Goal: Navigation & Orientation: Find specific page/section

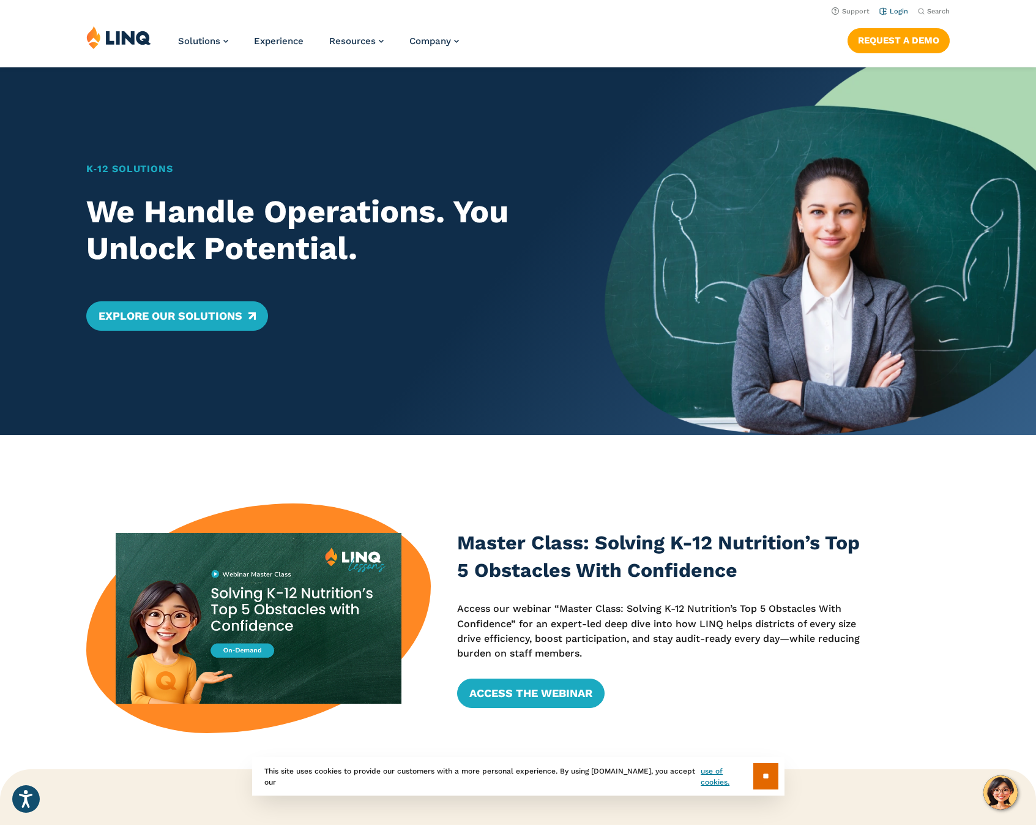
click at [899, 13] on link "Login" at bounding box center [894, 11] width 29 height 8
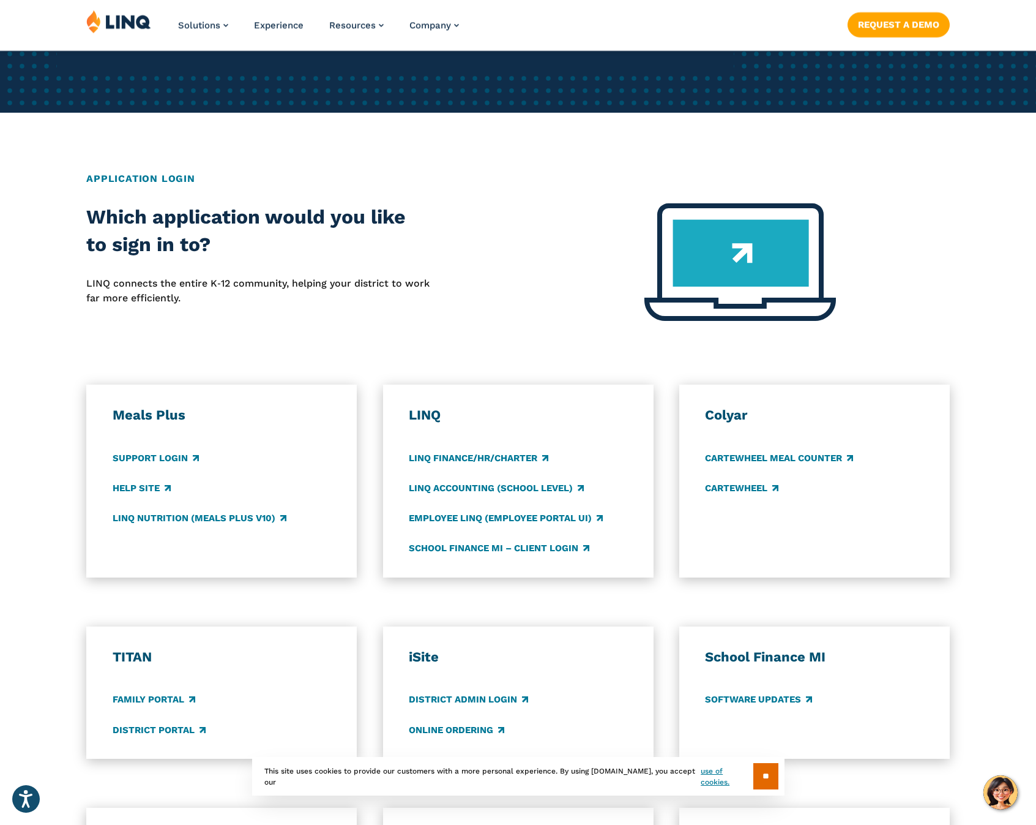
scroll to position [121, 0]
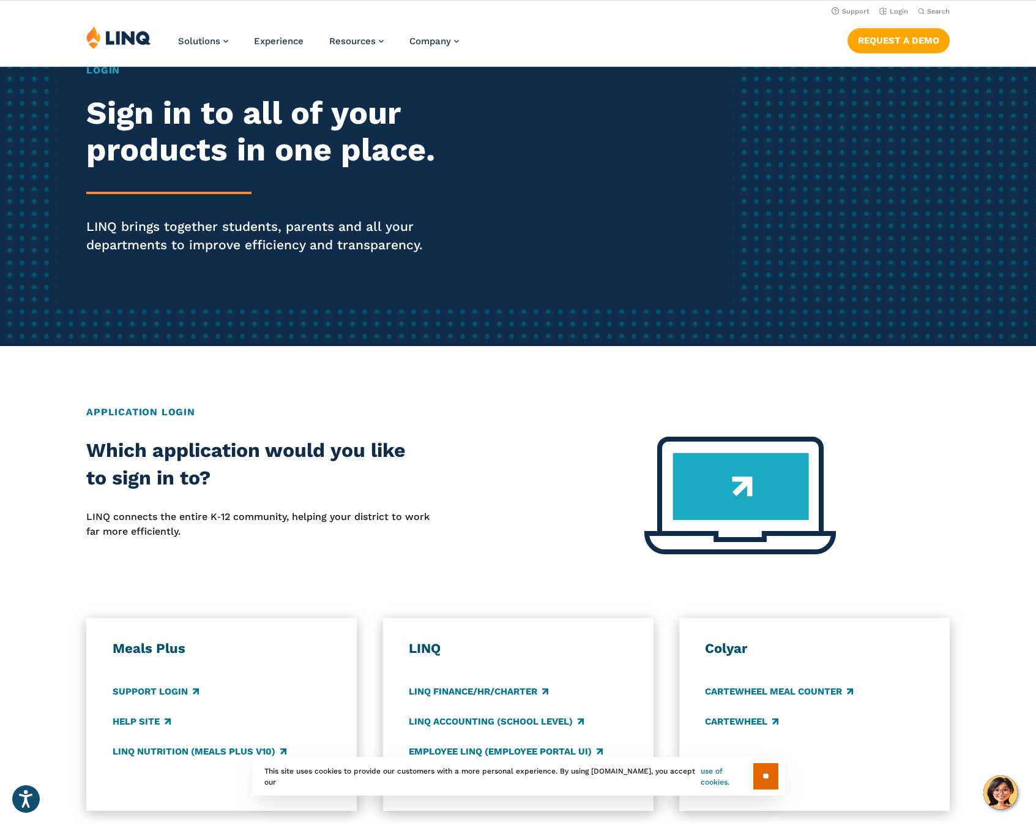
click at [717, 775] on link "use of cookies." at bounding box center [727, 776] width 52 height 22
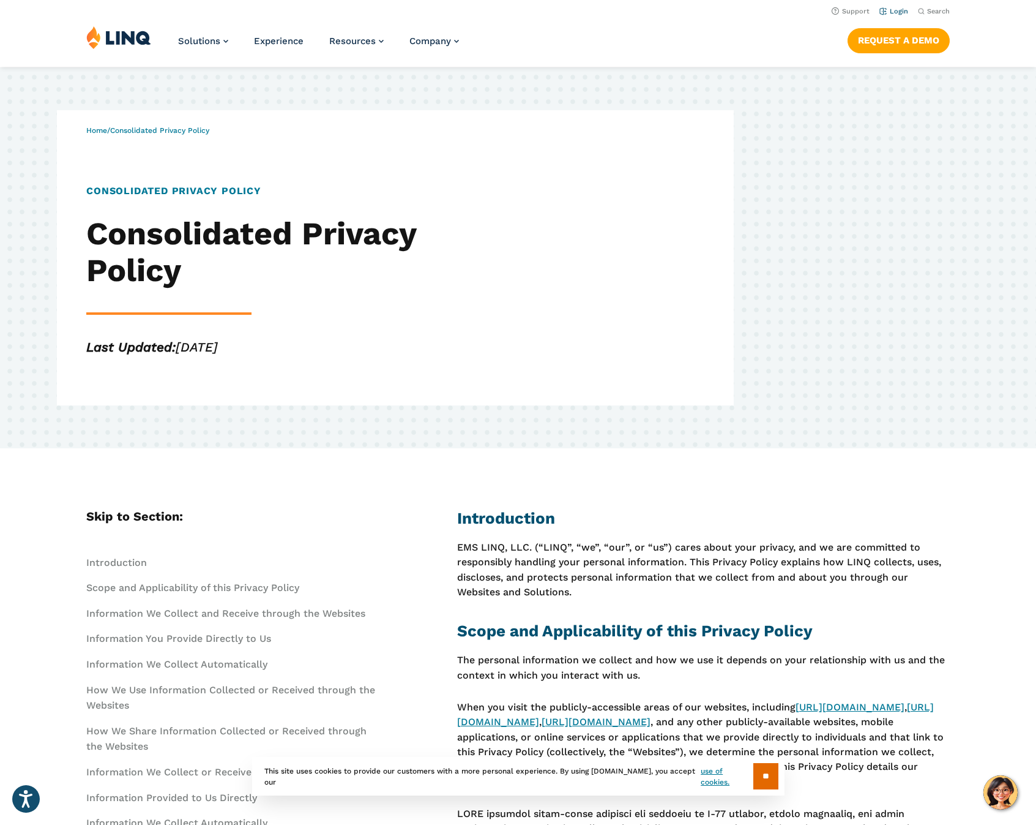
click at [897, 12] on link "Login" at bounding box center [894, 11] width 29 height 8
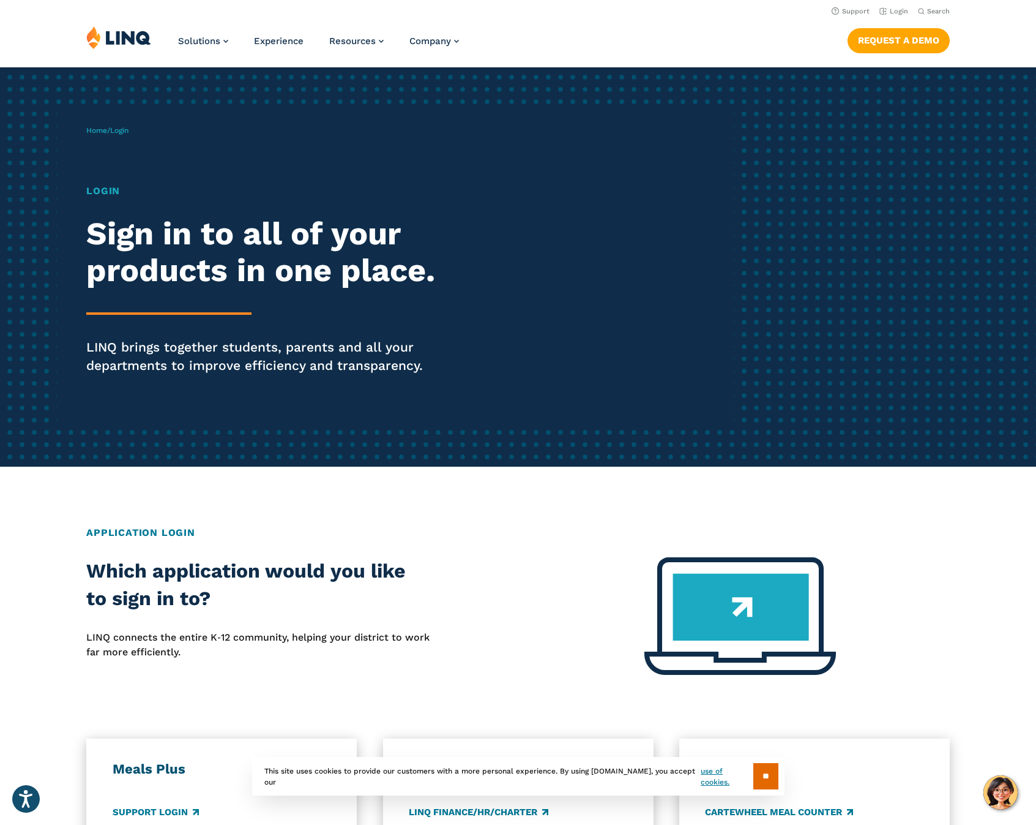
click at [108, 191] on h1 "Login" at bounding box center [285, 191] width 399 height 15
click at [232, 348] on p "LINQ brings together students, parents and all your departments to improve effi…" at bounding box center [285, 356] width 399 height 37
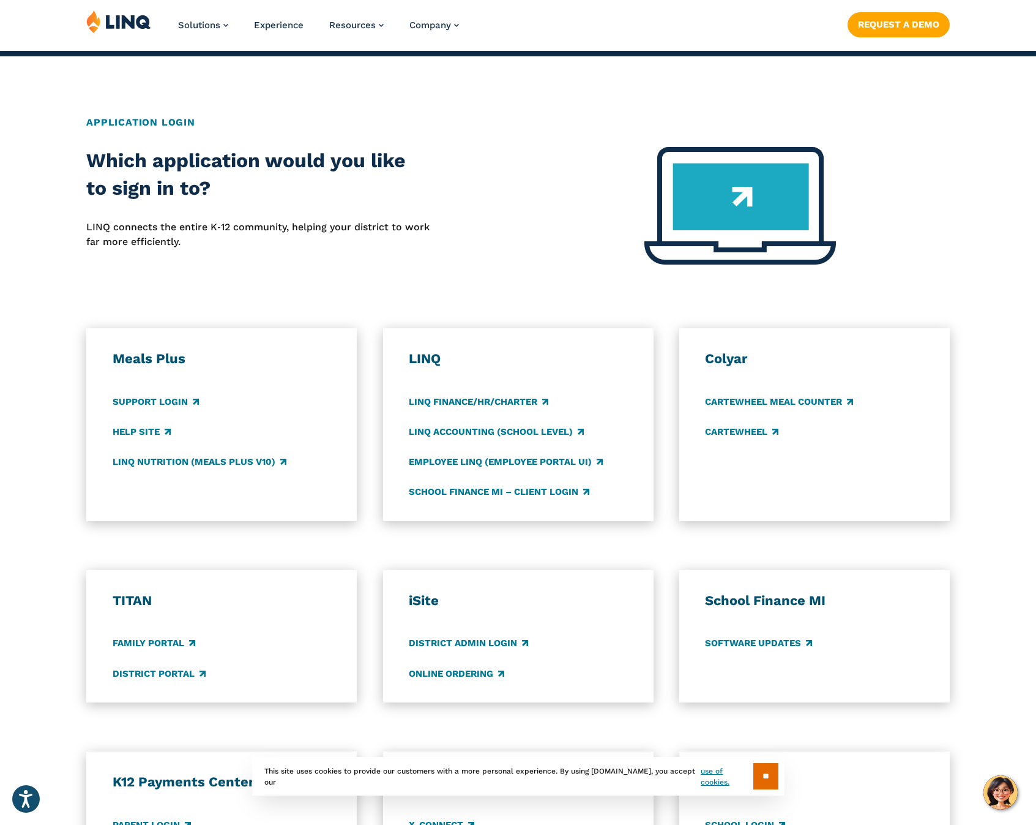
scroll to position [517, 0]
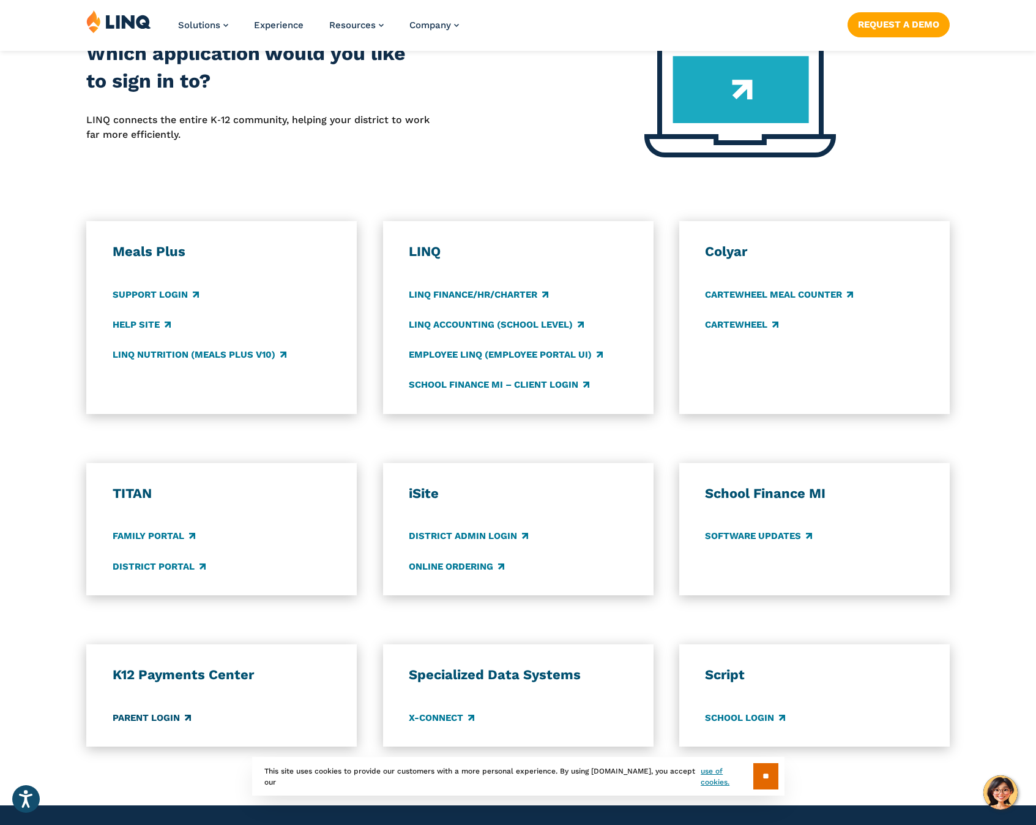
click at [164, 716] on link "Parent Login" at bounding box center [152, 717] width 78 height 13
